Goal: Task Accomplishment & Management: Manage account settings

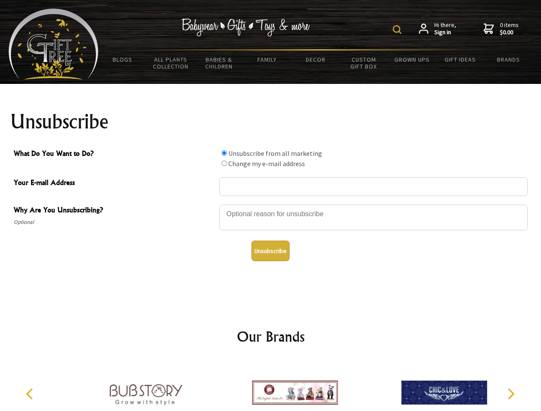
click at [399, 30] on img at bounding box center [397, 29] width 9 height 9
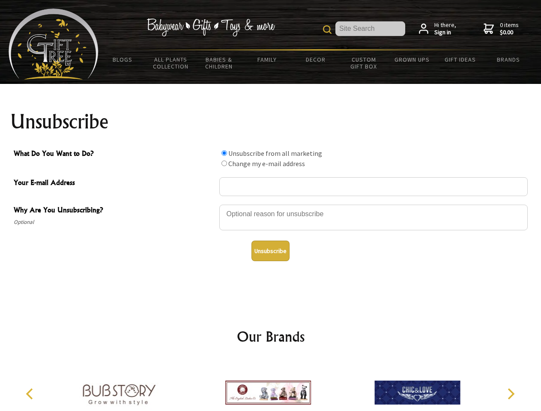
click at [271, 204] on div at bounding box center [373, 219] width 309 height 30
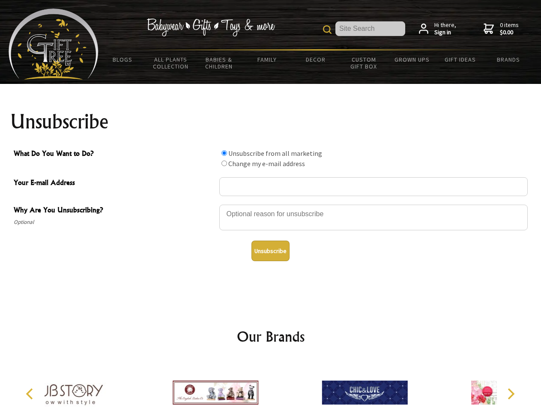
click at [224, 153] on input "What Do You Want to Do?" at bounding box center [225, 153] width 6 height 6
click at [224, 163] on input "What Do You Want to Do?" at bounding box center [225, 164] width 6 height 6
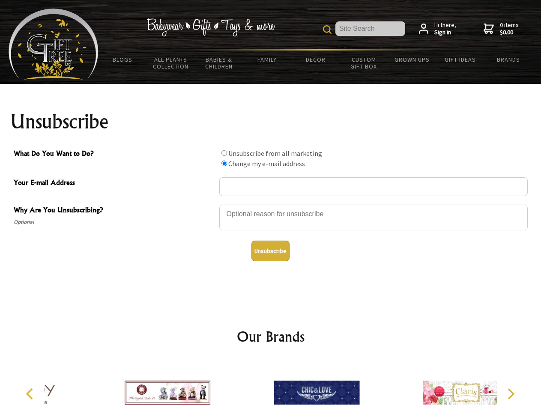
radio input "true"
click at [270, 251] on button "Unsubscribe" at bounding box center [271, 251] width 38 height 21
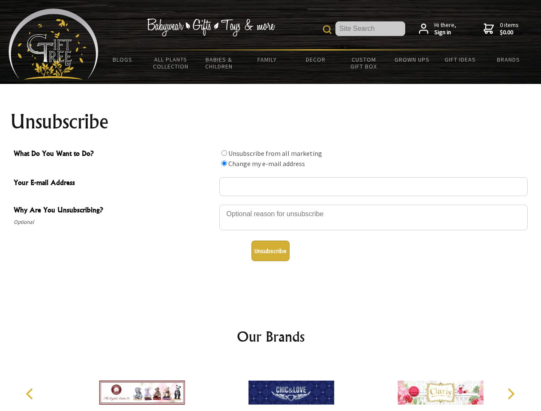
click at [31, 394] on icon "Previous" at bounding box center [30, 394] width 11 height 11
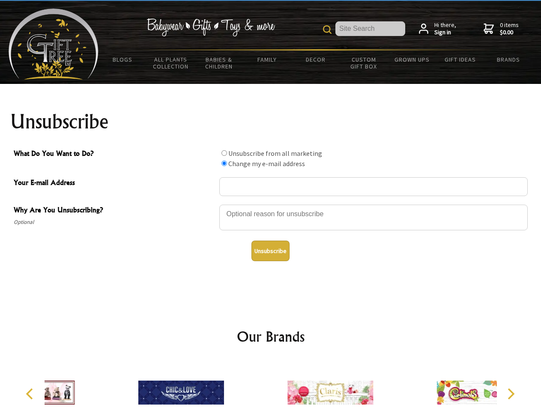
click at [511, 394] on icon "Next" at bounding box center [510, 394] width 11 height 11
